Goal: Information Seeking & Learning: Learn about a topic

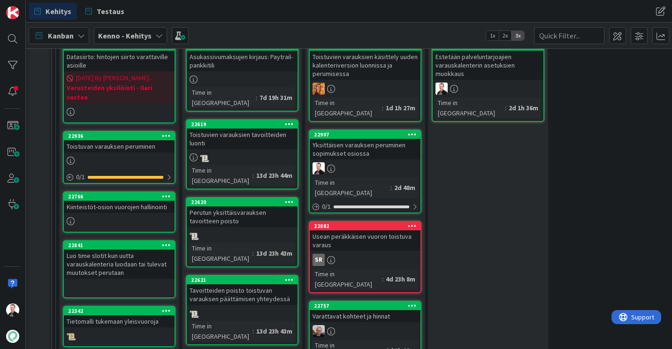
scroll to position [257, 0]
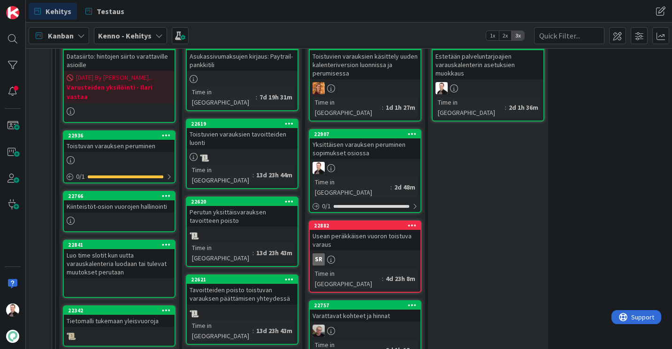
click at [368, 146] on div "Yksittäisen varauksen peruminen sopimukset osiossa" at bounding box center [364, 148] width 111 height 21
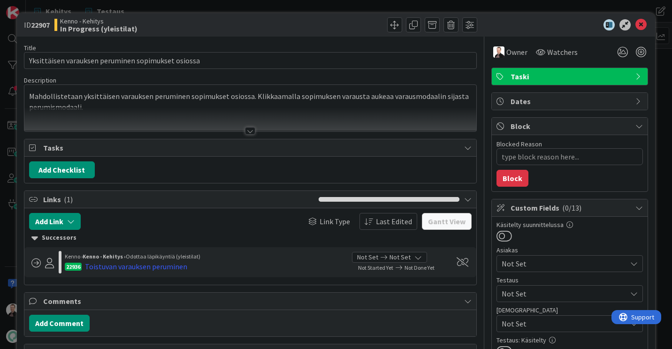
type textarea "x"
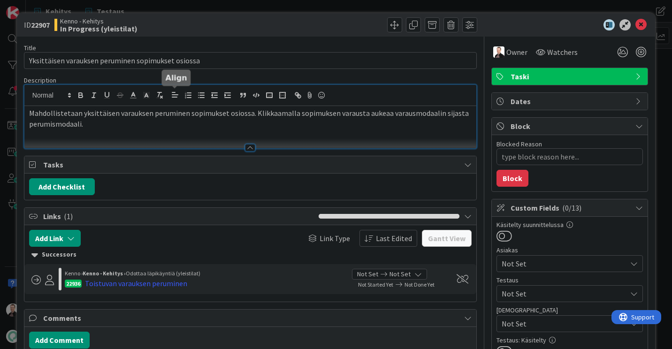
click at [174, 96] on div "Mahdollistetaan yksittäisen varauksen peruminen sopimukset osiossa. Klikkaamall…" at bounding box center [250, 116] width 452 height 63
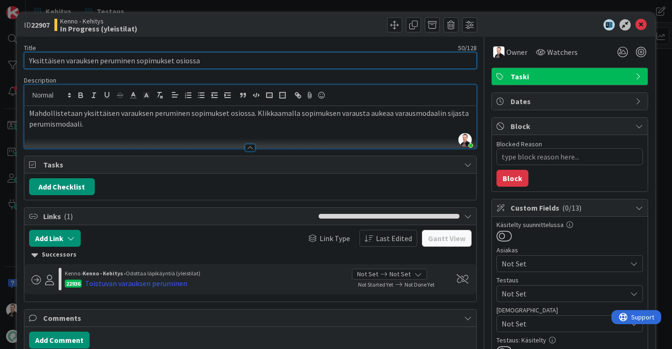
drag, startPoint x: 67, startPoint y: 61, endPoint x: 23, endPoint y: 61, distance: 43.1
click at [24, 61] on input "Yksittäisen varauksen peruminen sopimukset osiossa" at bounding box center [250, 60] width 453 height 17
type input "Varauksen peruminen sopimukset osiossa"
type textarea "x"
type input "Varauksen peruminen sopimukset osiossa"
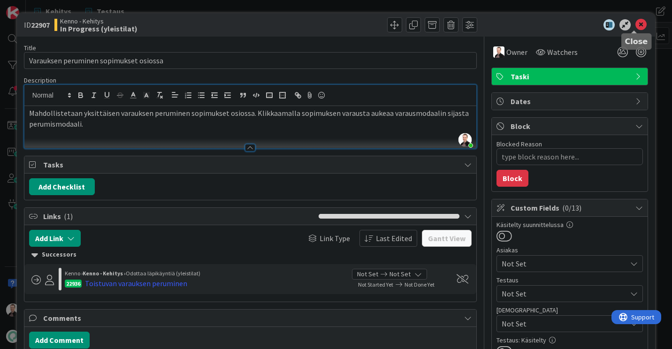
click at [639, 21] on icon at bounding box center [640, 24] width 11 height 11
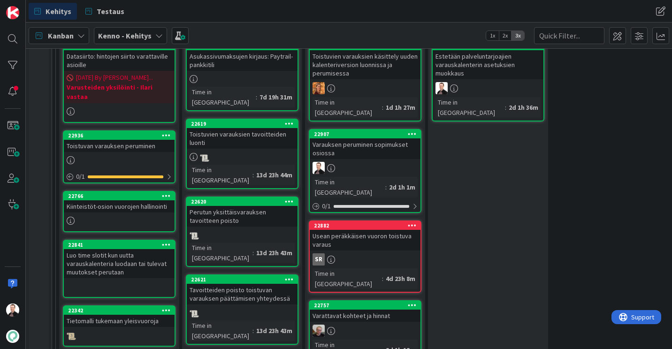
click at [128, 155] on div at bounding box center [119, 160] width 111 height 10
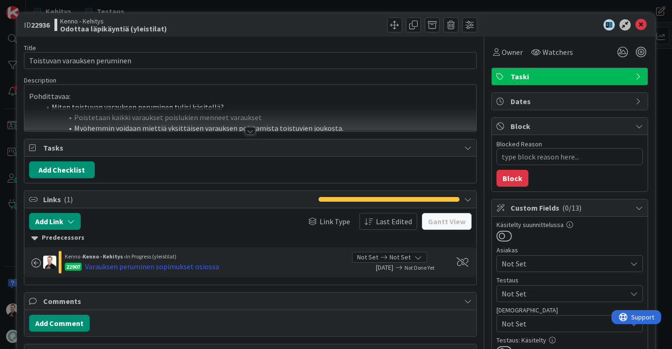
click at [252, 129] on div at bounding box center [250, 119] width 452 height 24
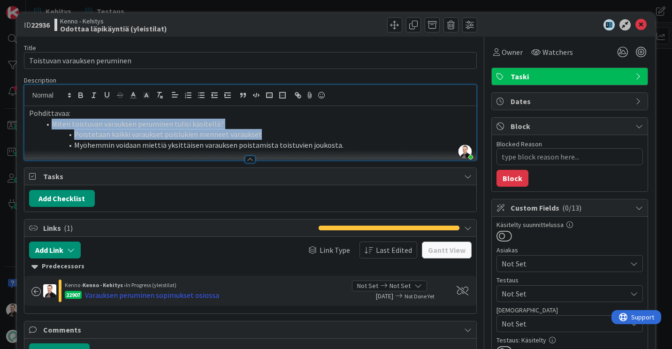
drag, startPoint x: 280, startPoint y: 137, endPoint x: 36, endPoint y: 122, distance: 244.7
click at [36, 122] on ol "Miten toistuvan varauksen peruminen tulisi käsitellä? Poistetaan kaikki varauks…" at bounding box center [250, 135] width 442 height 32
click at [266, 136] on li "Poistetaan kaikki varaukset poislukien menneet varaukset" at bounding box center [255, 134] width 431 height 11
drag, startPoint x: 266, startPoint y: 136, endPoint x: 30, endPoint y: 109, distance: 237.9
click at [30, 109] on div "Pohdittavaa: Miten toistuvan varauksen peruminen tulisi käsitellä? Poistetaan k…" at bounding box center [250, 133] width 452 height 54
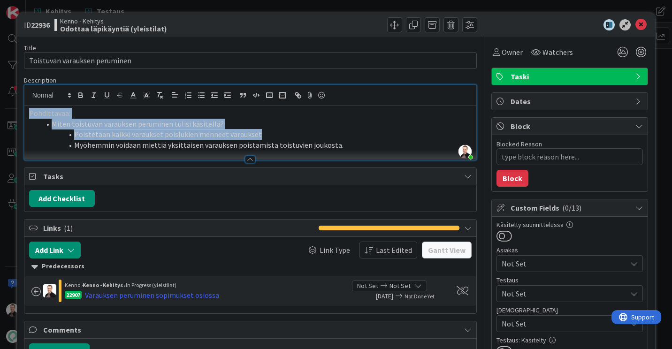
copy div "Pohdittavaa: Miten toistuvan varauksen peruminen tulisi käsitellä? Poistetaan k…"
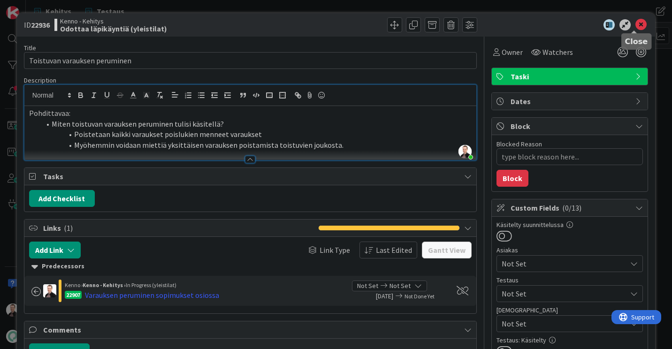
click at [637, 23] on icon at bounding box center [640, 24] width 11 height 11
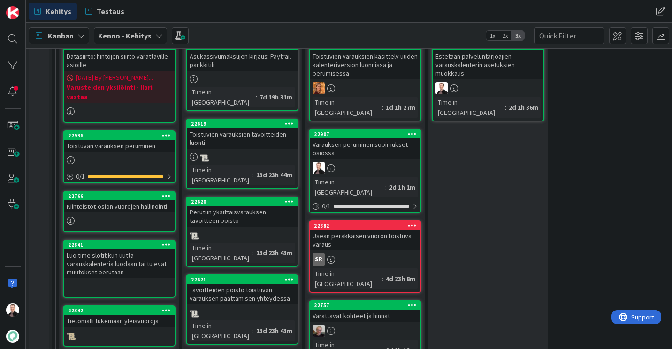
click at [349, 138] on div "Varauksen peruminen sopimukset osiossa" at bounding box center [364, 148] width 111 height 21
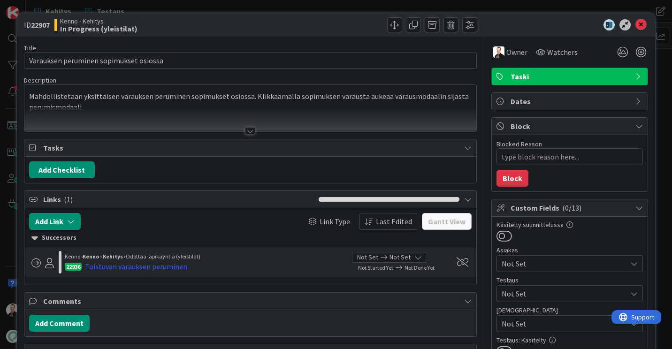
click at [248, 133] on div at bounding box center [250, 131] width 10 height 8
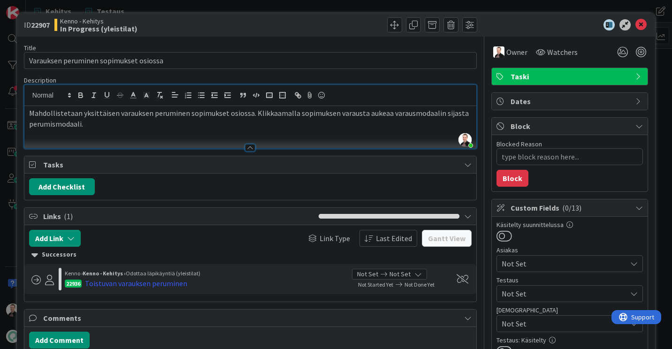
click at [101, 113] on p "Mahdollistetaan yksittäisen varauksen peruminen sopimukset osiossa. Klikkaamall…" at bounding box center [250, 118] width 442 height 21
click at [106, 120] on p "Mahdollistetaan varauksen peruminen sopimukset osiossa. Klikkaamalla sopimuksen…" at bounding box center [250, 118] width 442 height 21
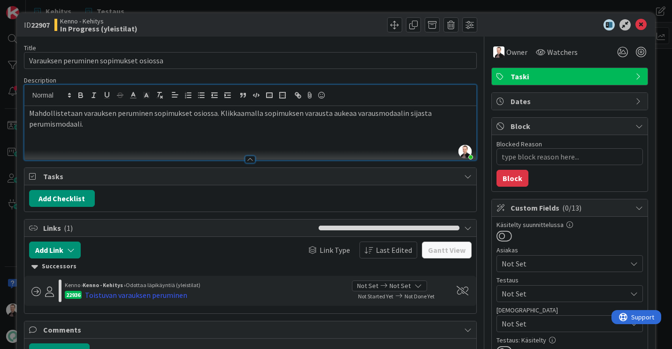
paste div
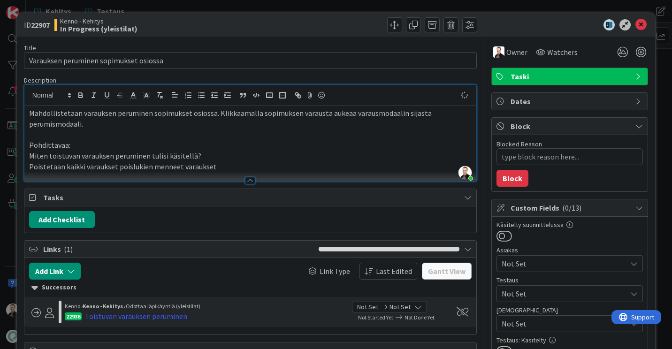
type textarea "x"
click at [30, 155] on p "Miten toistuvan varauksen peruminen tulisi käsitellä?" at bounding box center [250, 156] width 442 height 11
click at [32, 167] on p "Poistetaan kaikki varaukset poislukien menneet varaukset" at bounding box center [250, 166] width 442 height 11
click at [28, 167] on div "Mahdollistetaan varauksen peruminen sopimukset osiossa. Klikkaamalla sopimuksen…" at bounding box center [250, 143] width 452 height 75
click at [181, 139] on p at bounding box center [250, 134] width 442 height 11
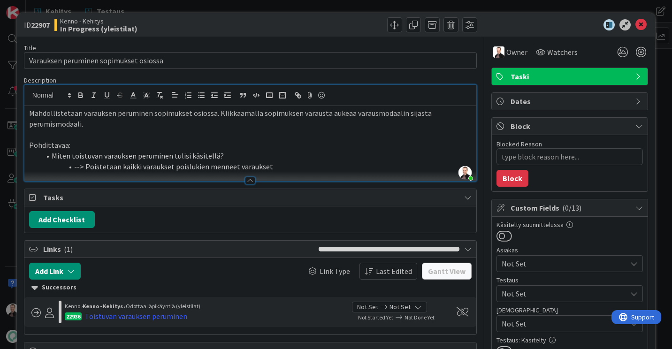
click at [299, 163] on li "--> Poistetaan kaikki varaukset poislukien menneet varaukset" at bounding box center [255, 166] width 431 height 11
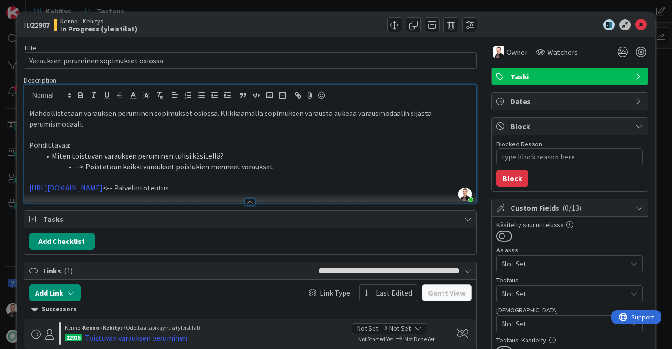
drag, startPoint x: 238, startPoint y: 186, endPoint x: 206, endPoint y: 190, distance: 32.2
click at [206, 190] on p "https://github.com/pandiafi/kenno/pull/8296 <-- Palvelintoteutus" at bounding box center [250, 187] width 442 height 11
click at [635, 24] on icon at bounding box center [640, 24] width 11 height 11
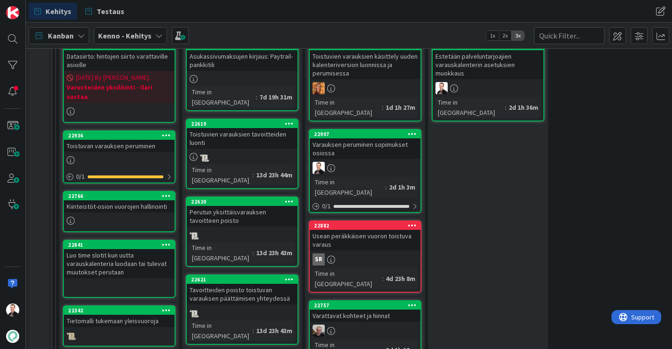
click at [166, 132] on icon at bounding box center [166, 135] width 9 height 7
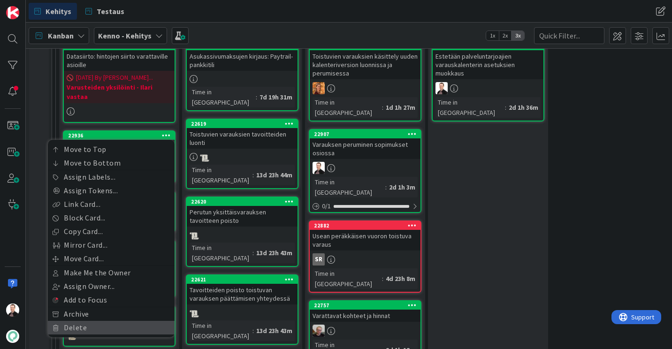
click at [113, 321] on link "Delete" at bounding box center [111, 328] width 127 height 14
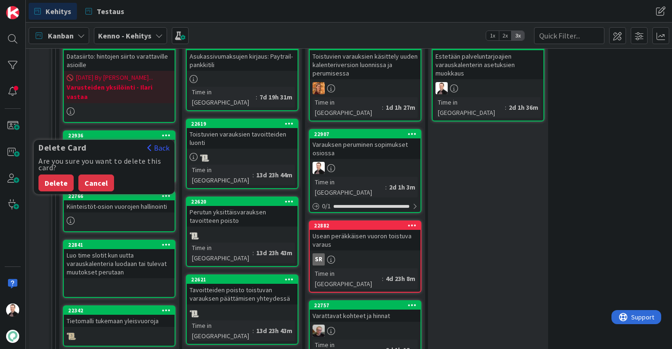
click at [88, 174] on button "Cancel" at bounding box center [96, 182] width 36 height 17
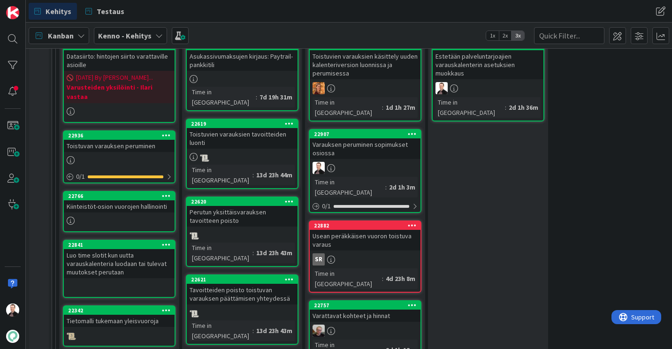
click at [167, 132] on icon at bounding box center [166, 135] width 9 height 7
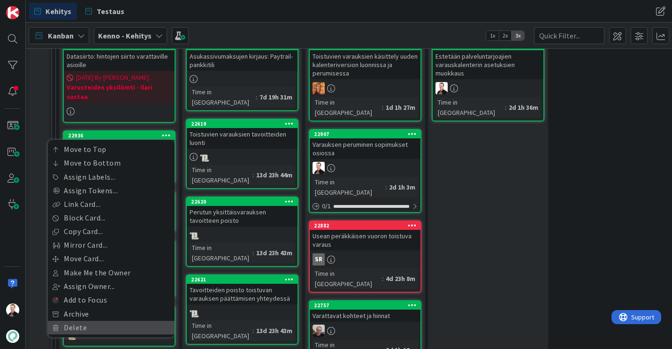
click at [91, 321] on link "Delete" at bounding box center [111, 328] width 127 height 14
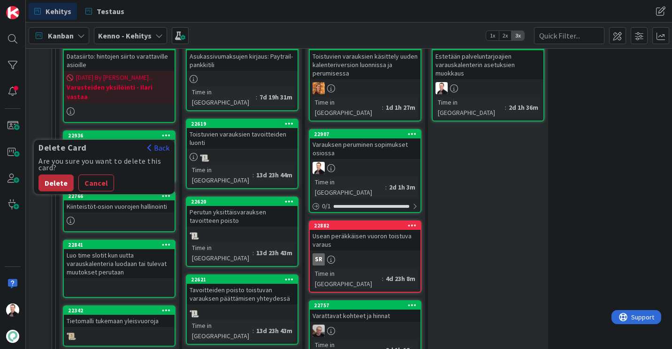
click at [51, 174] on button "Delete" at bounding box center [55, 182] width 35 height 17
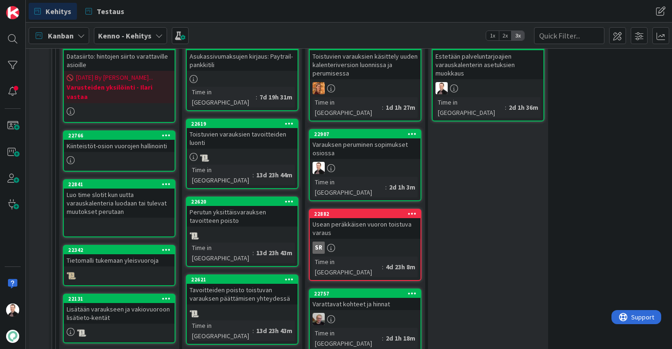
click at [377, 142] on div "Varauksen peruminen sopimukset osiossa" at bounding box center [364, 148] width 111 height 21
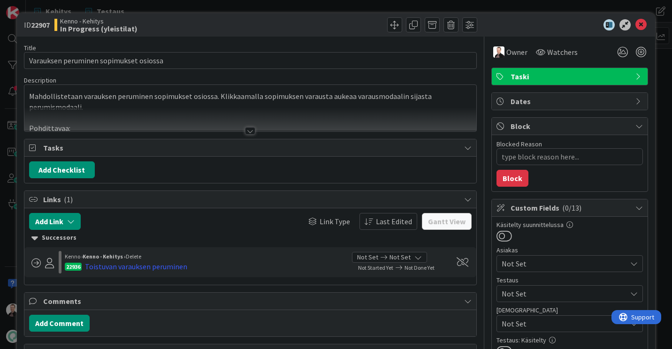
click at [245, 133] on div at bounding box center [250, 131] width 10 height 8
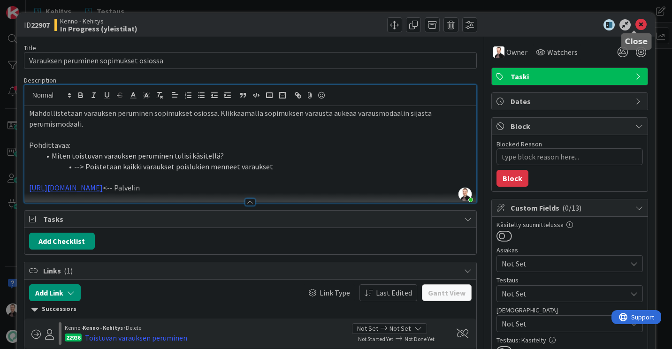
click at [635, 22] on icon at bounding box center [640, 24] width 11 height 11
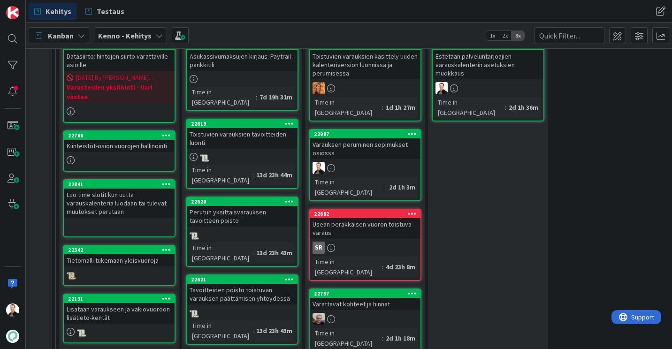
click at [341, 143] on div "Varauksen peruminen sopimukset osiossa" at bounding box center [364, 148] width 111 height 21
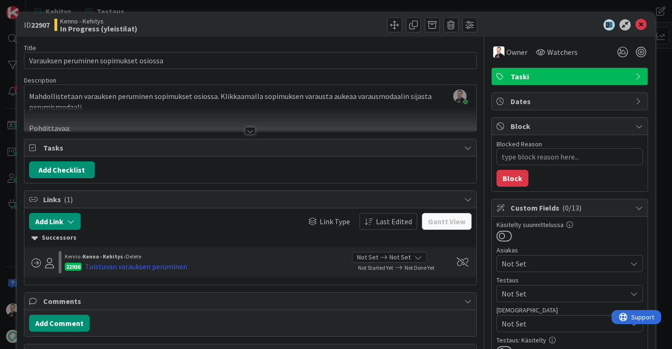
click at [246, 129] on div at bounding box center [250, 131] width 10 height 8
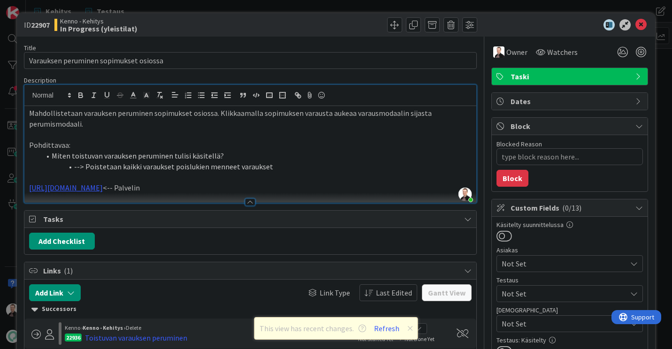
type textarea "x"
